Goal: Information Seeking & Learning: Learn about a topic

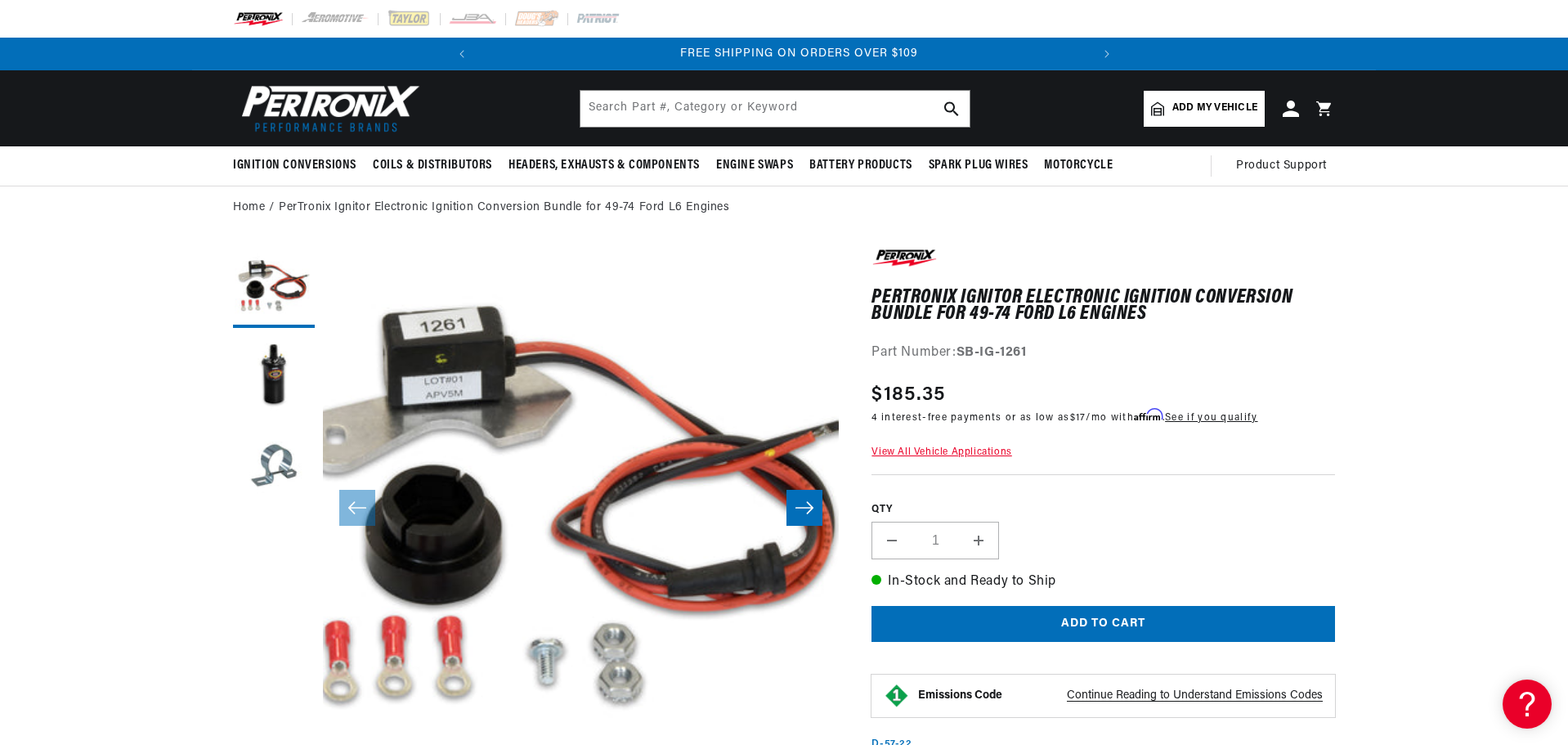
scroll to position [0, 611]
click at [237, 205] on link "Home" at bounding box center [249, 207] width 32 height 18
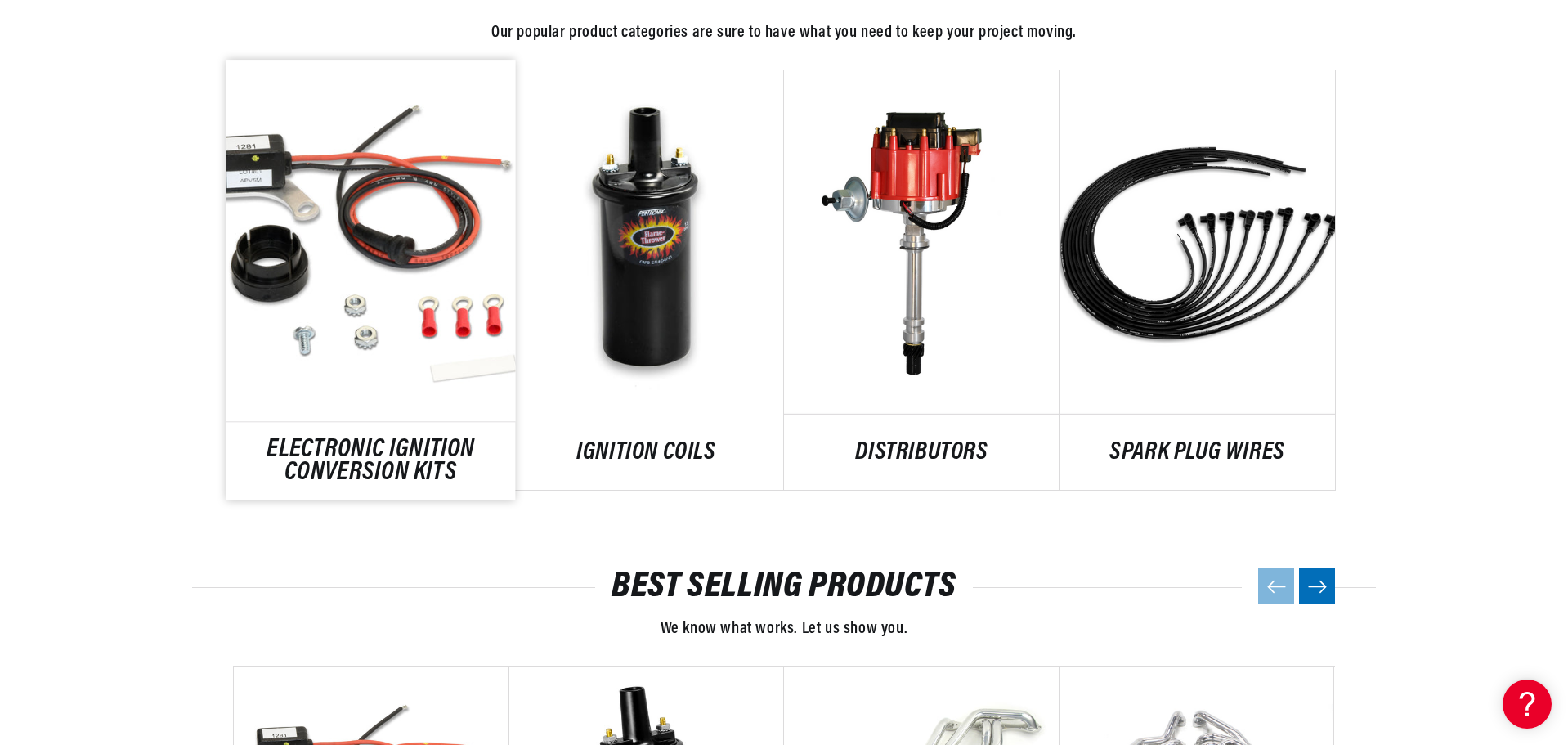
scroll to position [0, 611]
click at [356, 476] on link "ELECTRONIC IGNITION CONVERSION KITS" at bounding box center [371, 461] width 289 height 44
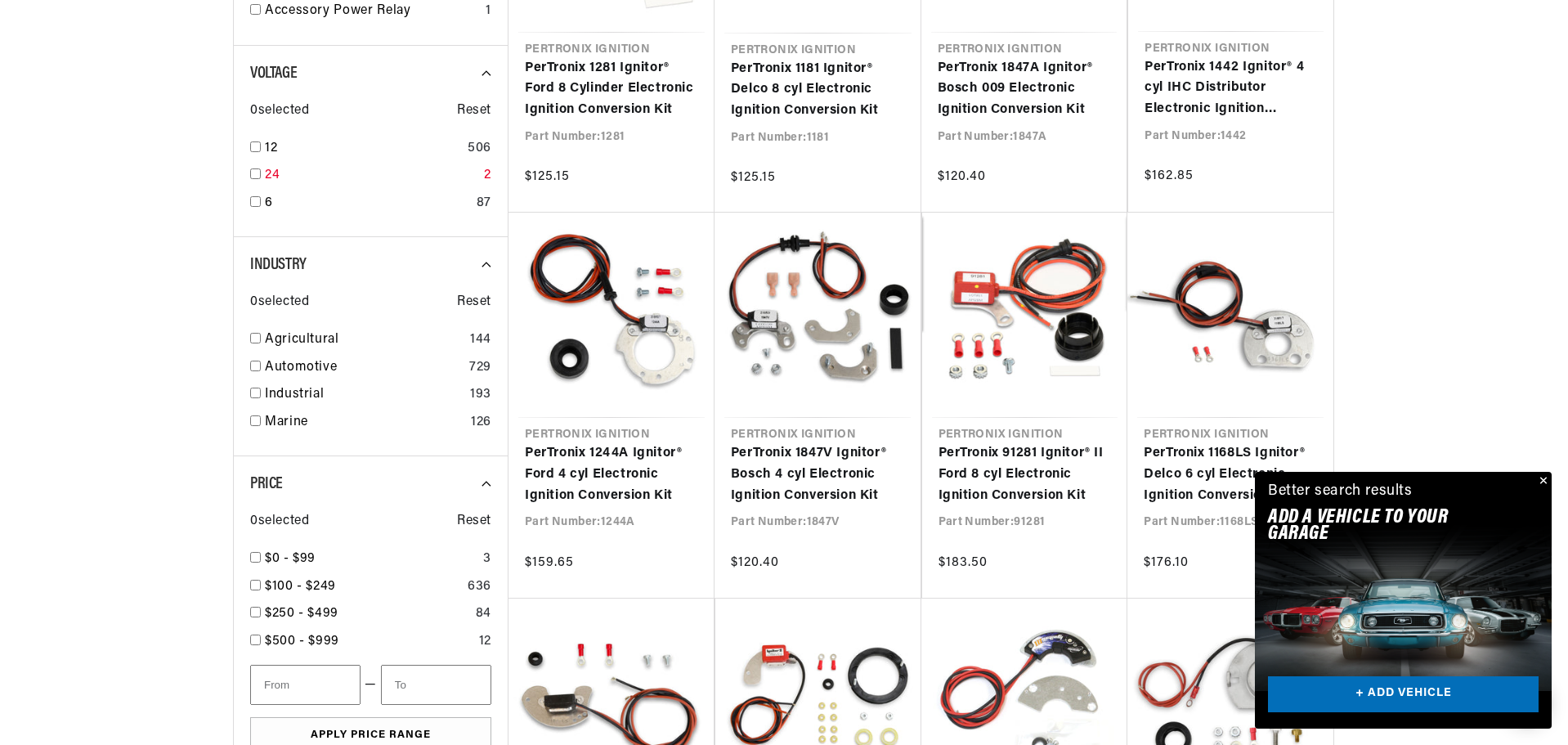
scroll to position [654, 0]
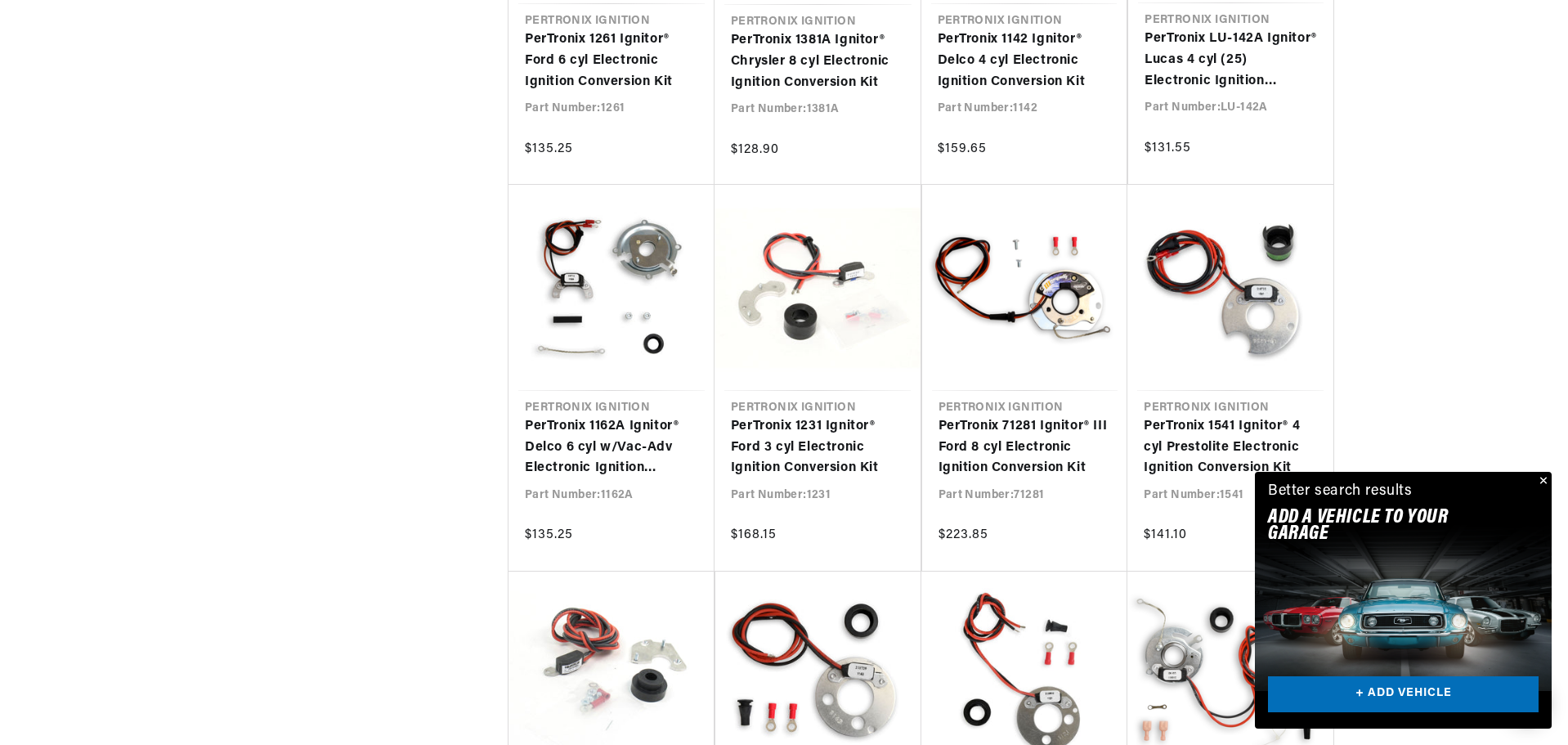
scroll to position [0, 611]
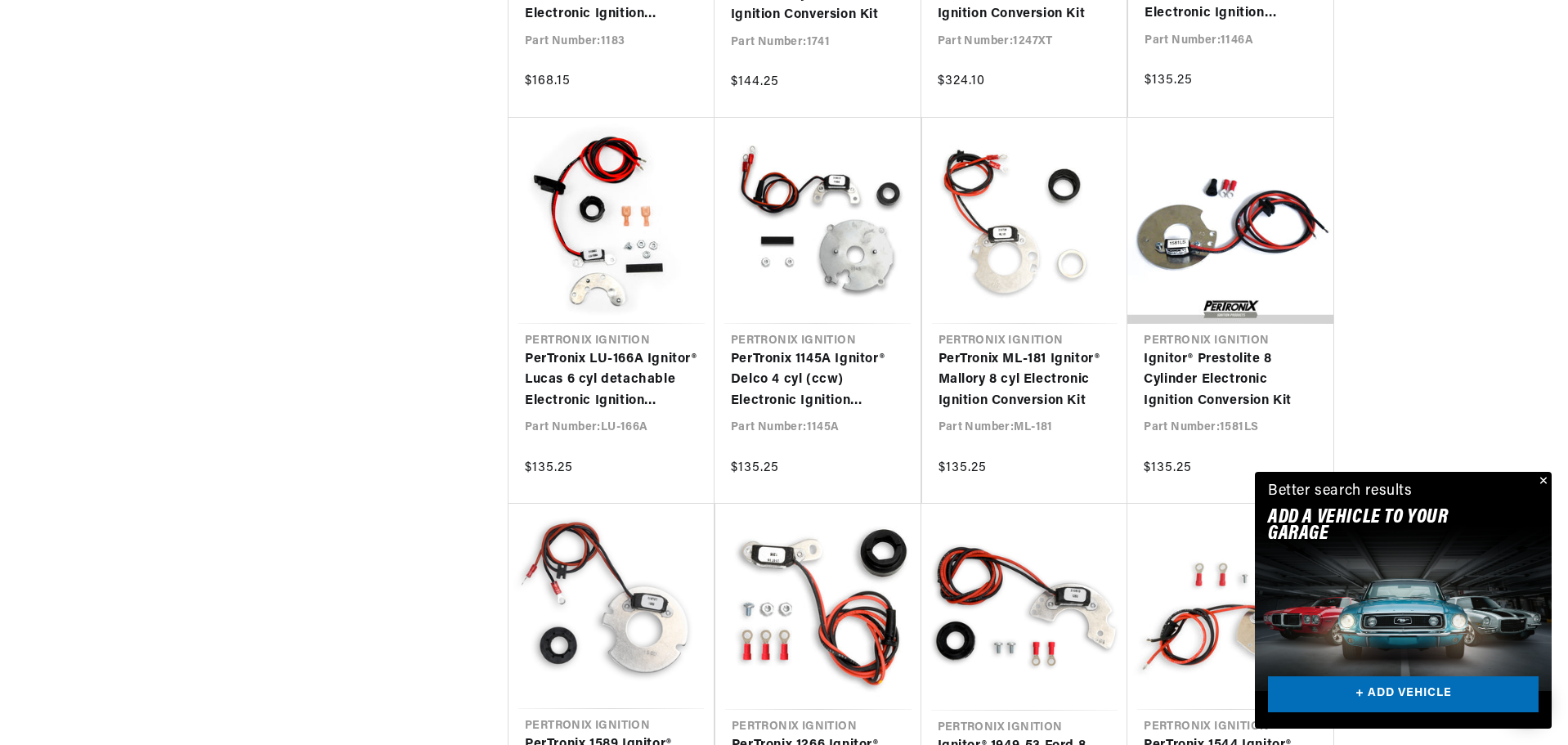
scroll to position [0, 611]
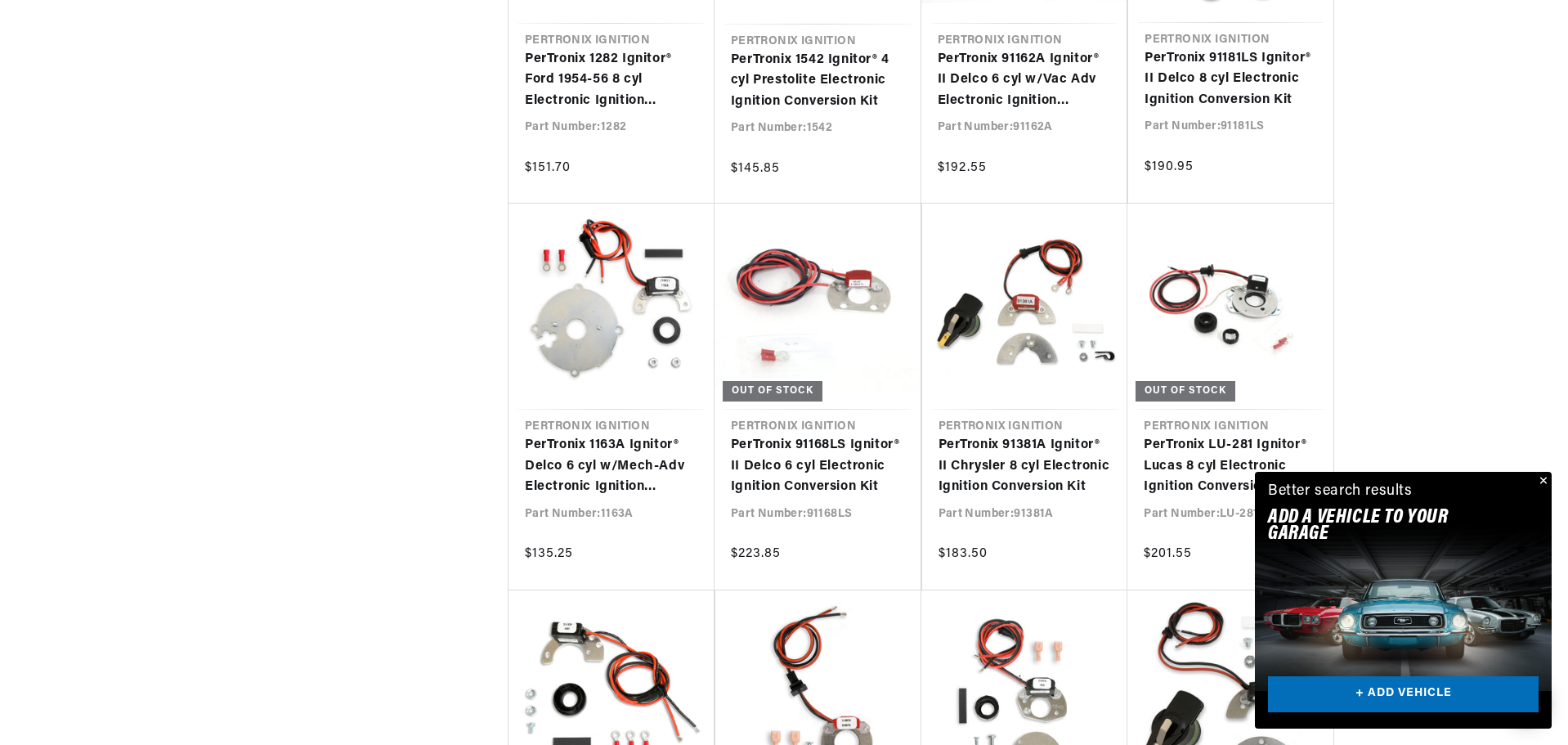
scroll to position [4169, 0]
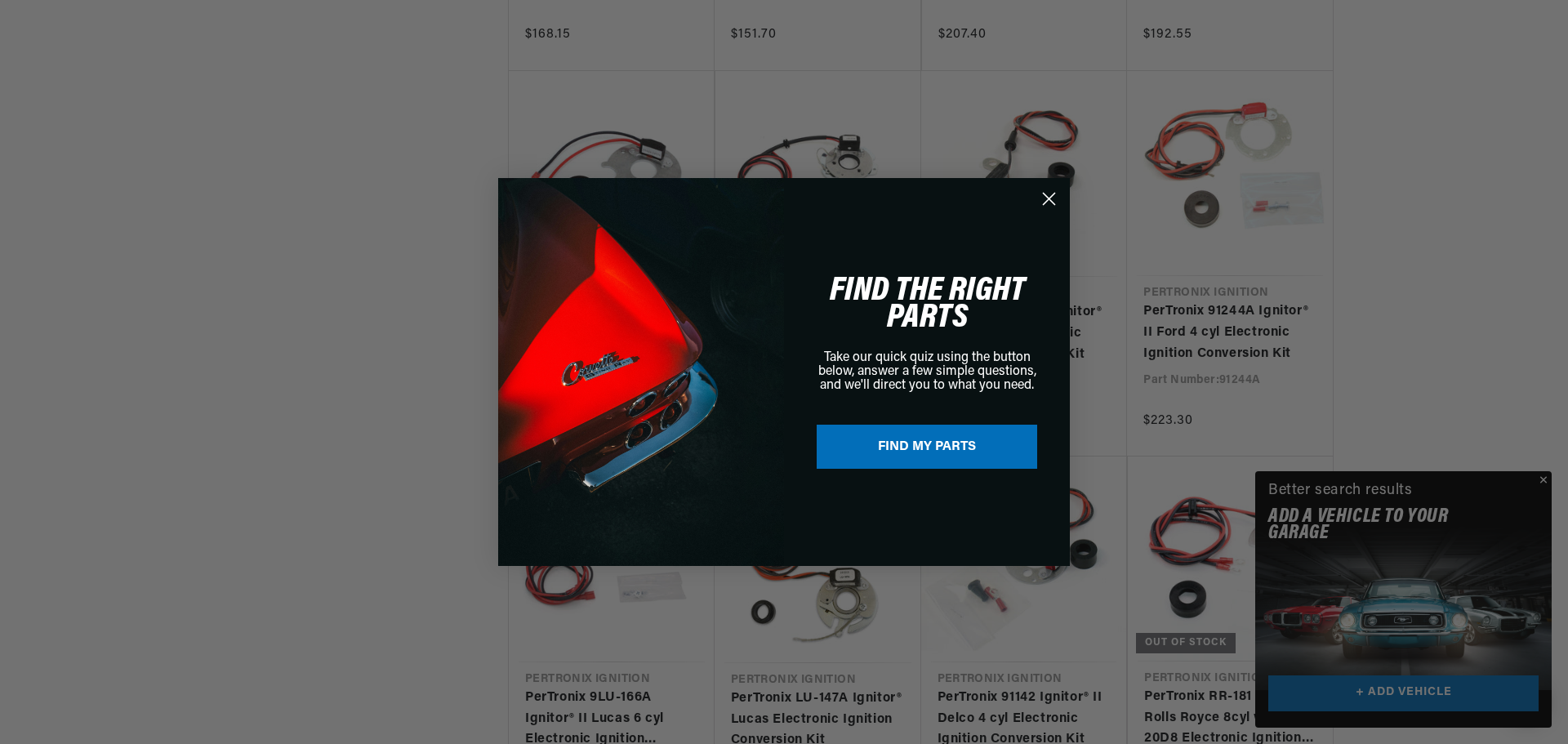
click at [1541, 484] on div "Close dialog NEED HELP? Make finding the right part easy. Adding your vehicle t…" at bounding box center [784, 372] width 1568 height 744
click at [1544, 482] on div "Close dialog FIND THE RIGHT PARTS Take our quick quiz using the button below, a…" at bounding box center [783, 372] width 1566 height 744
click at [1052, 209] on circle "Close dialog" at bounding box center [1048, 198] width 27 height 27
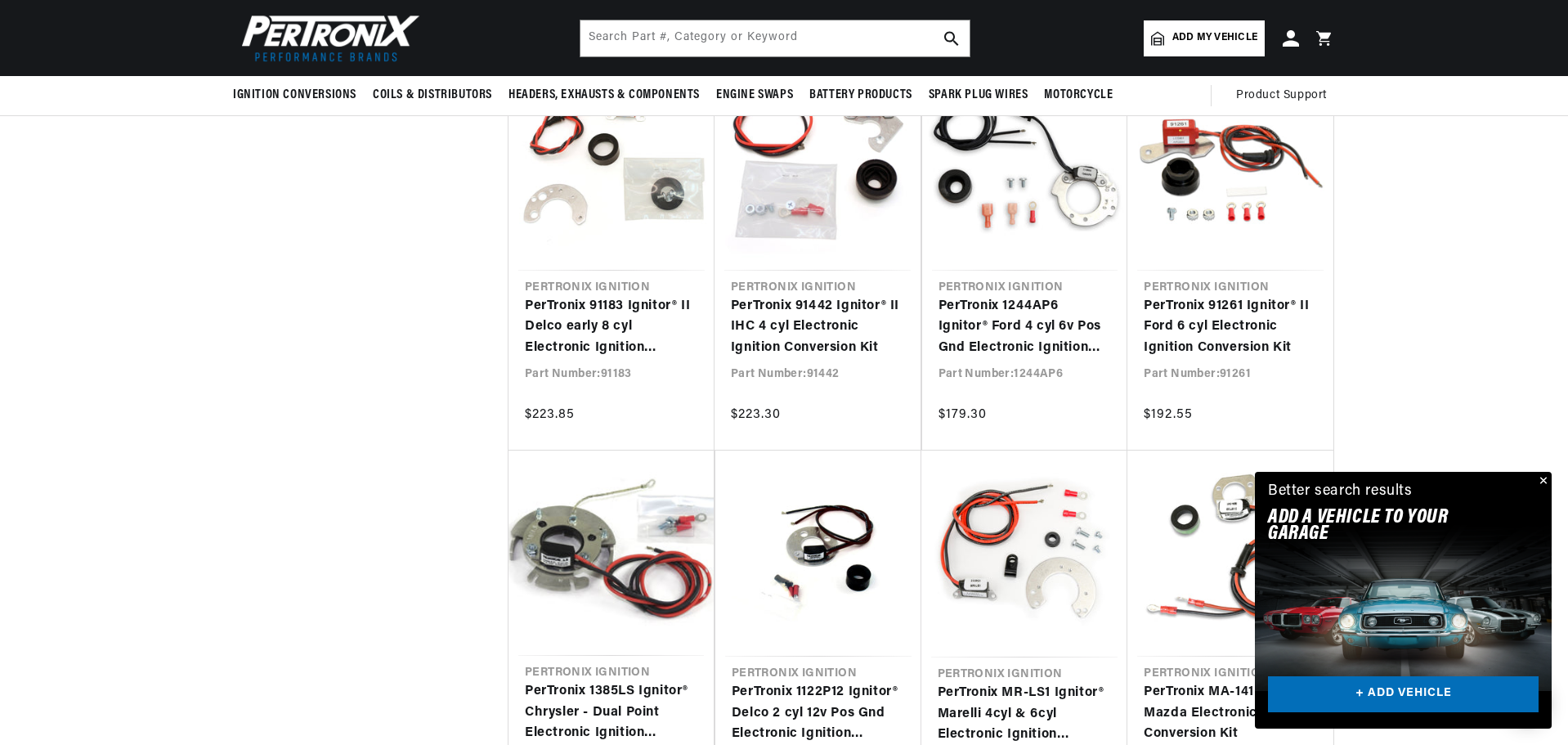
drag, startPoint x: 1567, startPoint y: 350, endPoint x: 1569, endPoint y: 85, distance: 265.0
